Goal: Entertainment & Leisure: Consume media (video, audio)

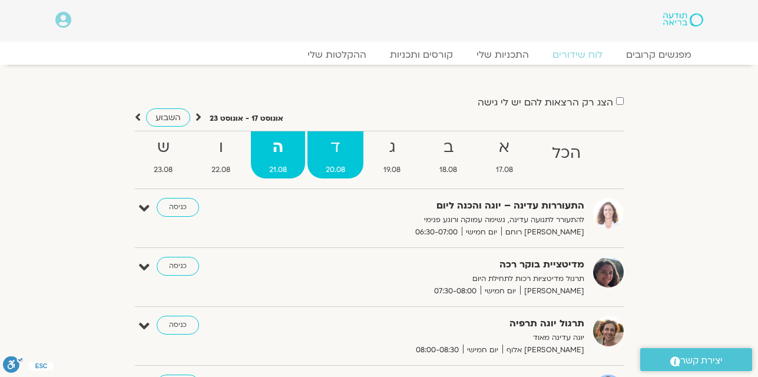
click at [347, 149] on strong "ד" at bounding box center [335, 147] width 56 height 27
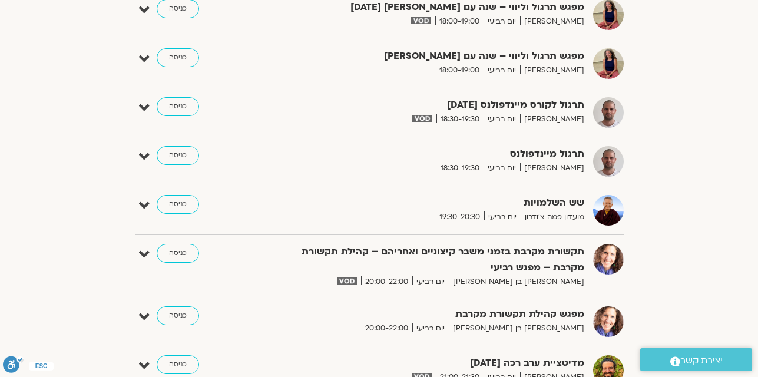
scroll to position [1131, 0]
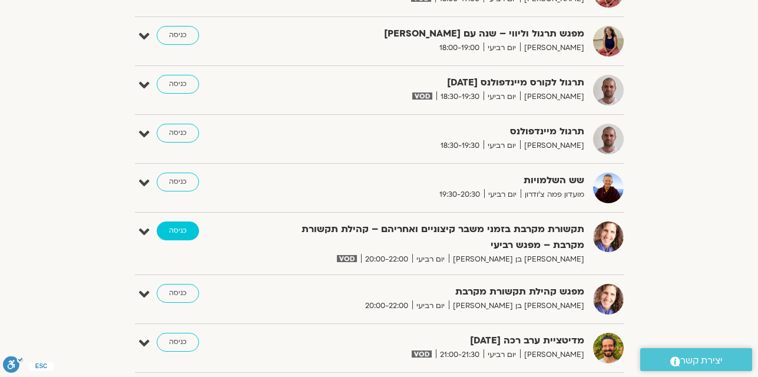
click at [186, 232] on link "כניסה" at bounding box center [178, 230] width 42 height 19
